Goal: Navigation & Orientation: Find specific page/section

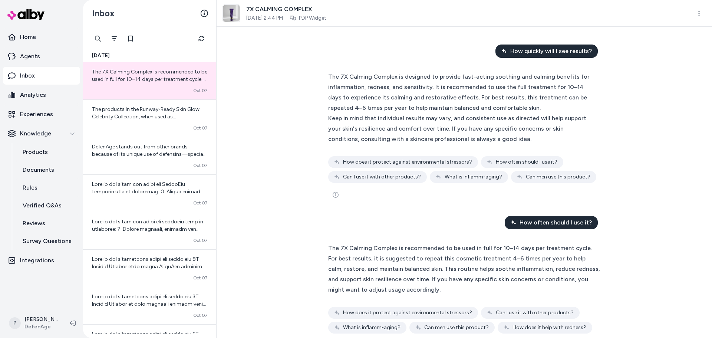
scroll to position [29, 0]
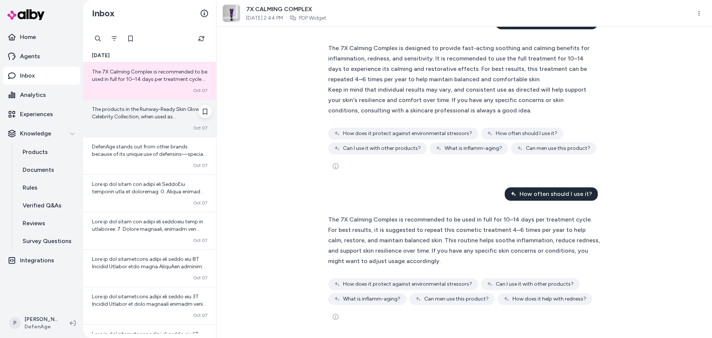
click at [137, 119] on span "The products in the Runway-Ready Skin Glow Celebrity Collection, when used as r…" at bounding box center [149, 135] width 114 height 58
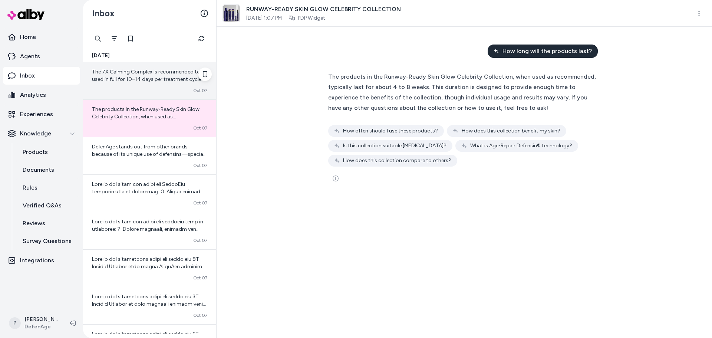
click at [135, 78] on span "The 7X Calming Complex is recommended to be used in full for 10–14 days per tre…" at bounding box center [149, 105] width 115 height 73
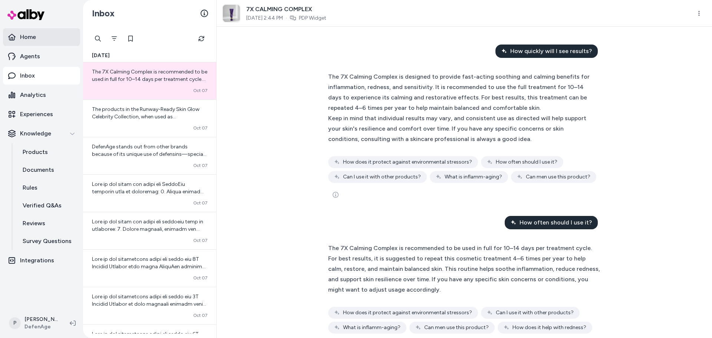
click at [39, 44] on link "Home" at bounding box center [41, 37] width 77 height 18
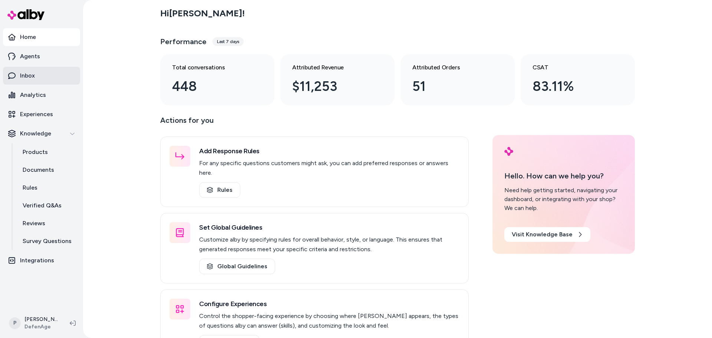
click at [50, 77] on link "Inbox" at bounding box center [41, 76] width 77 height 18
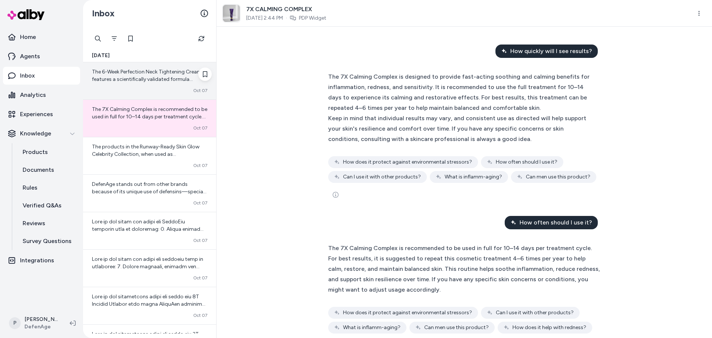
click at [144, 85] on div "The 6-Week Perfection Neck Tightening Cream features a scientifically validated…" at bounding box center [149, 80] width 133 height 37
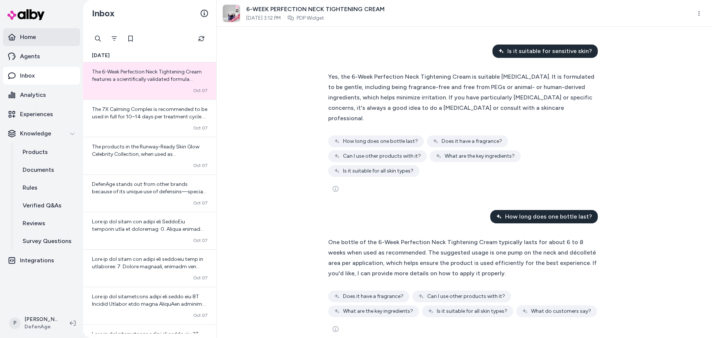
click at [36, 38] on link "Home" at bounding box center [41, 37] width 77 height 18
